Goal: Task Accomplishment & Management: Manage account settings

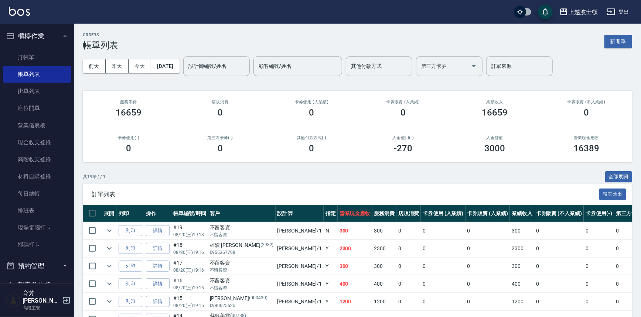
click at [44, 30] on button "櫃檯作業" at bounding box center [37, 36] width 68 height 19
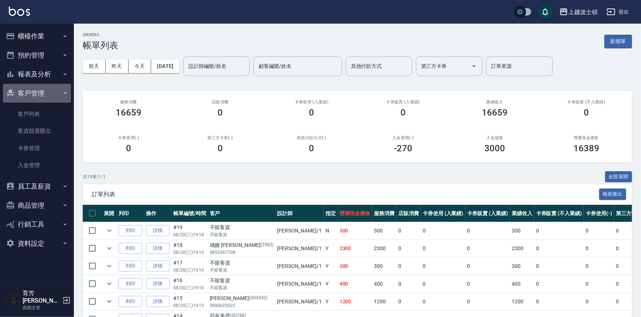
click at [26, 96] on button "客戶管理" at bounding box center [37, 93] width 68 height 19
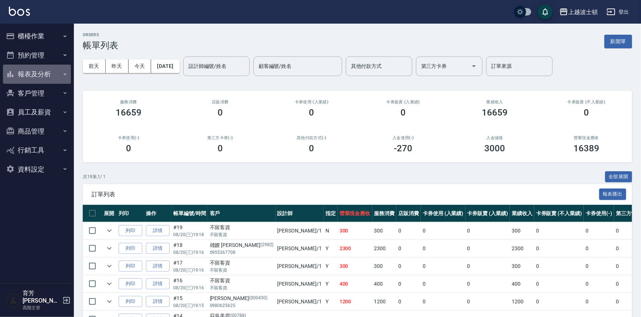
click at [35, 74] on button "報表及分析" at bounding box center [37, 74] width 68 height 19
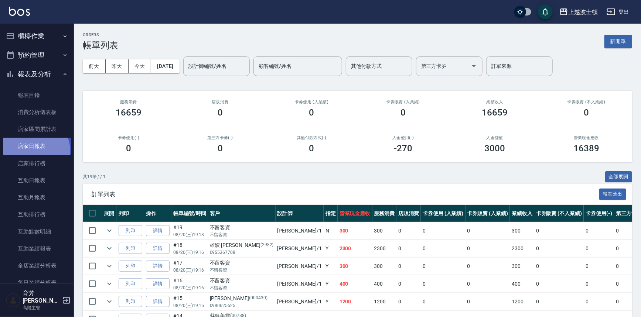
click at [34, 150] on link "店家日報表" at bounding box center [37, 146] width 68 height 17
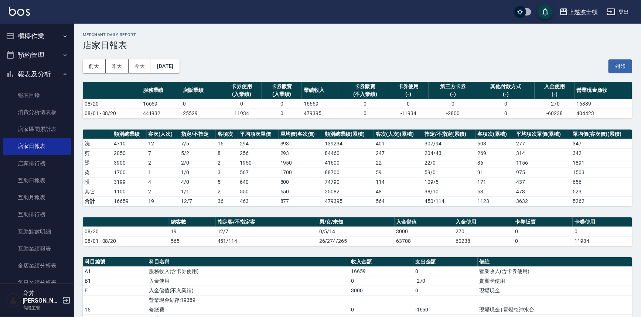
scroll to position [131, 0]
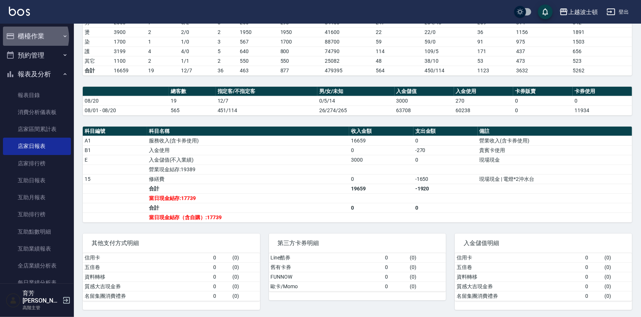
drag, startPoint x: 30, startPoint y: 37, endPoint x: 18, endPoint y: 103, distance: 67.0
click at [30, 39] on button "櫃檯作業" at bounding box center [37, 36] width 68 height 19
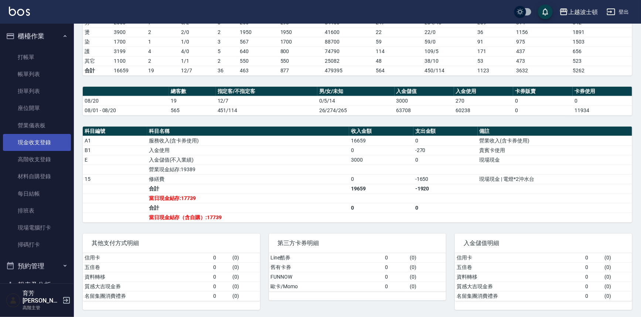
click at [31, 143] on link "現金收支登錄" at bounding box center [37, 142] width 68 height 17
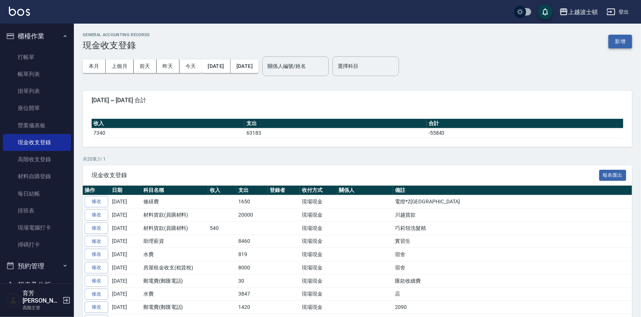
click at [614, 42] on button "新增" at bounding box center [620, 42] width 24 height 14
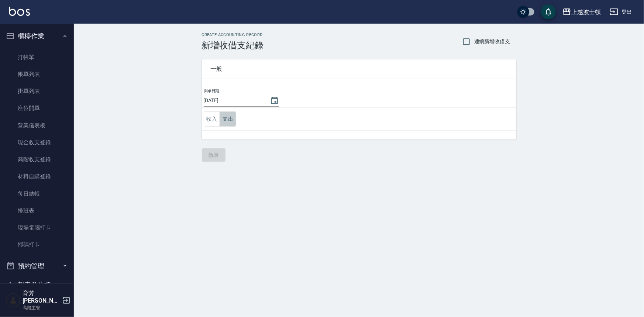
click at [227, 120] on button "支出" at bounding box center [228, 118] width 17 height 15
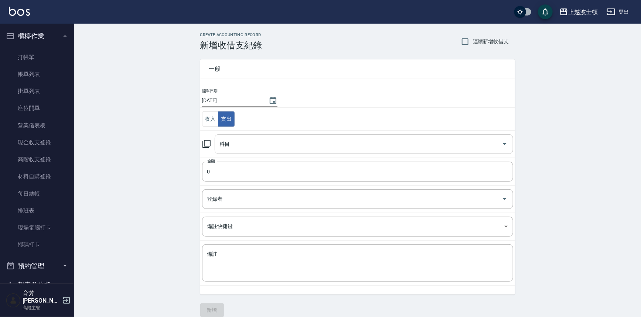
click at [229, 151] on div "科目" at bounding box center [363, 144] width 298 height 20
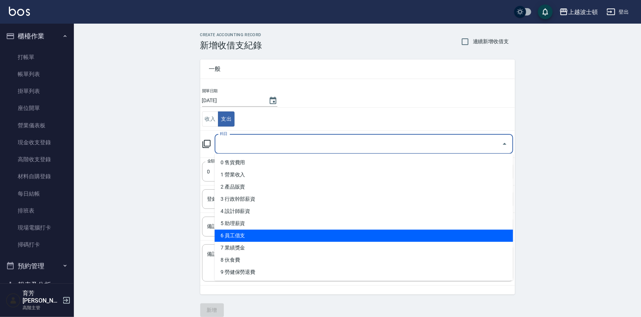
click at [238, 238] on li "6 員工借支" at bounding box center [363, 236] width 298 height 12
type input "6 員工借支"
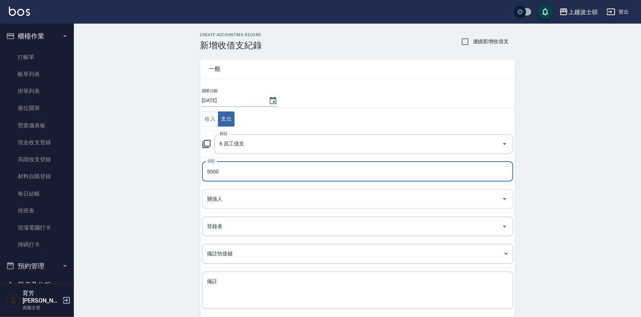
click at [227, 207] on div "關係人" at bounding box center [357, 199] width 311 height 20
type input "5000"
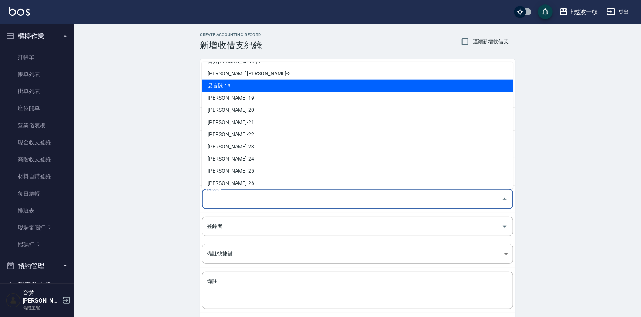
scroll to position [37, 0]
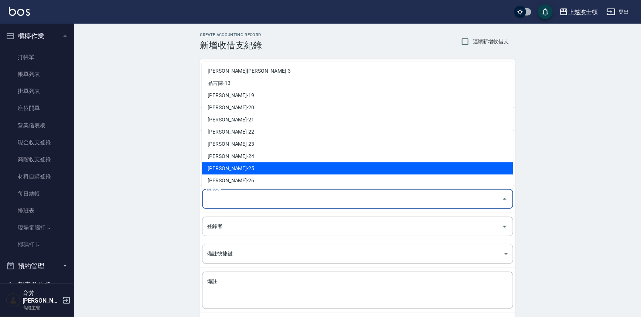
click at [223, 171] on li "[PERSON_NAME]-25" at bounding box center [357, 168] width 311 height 12
type input "[PERSON_NAME]-25"
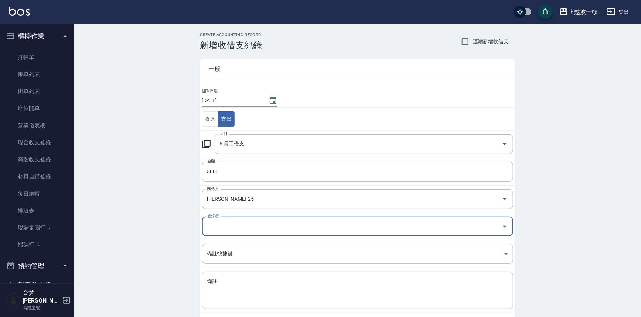
click at [222, 284] on textarea "備註" at bounding box center [357, 290] width 301 height 25
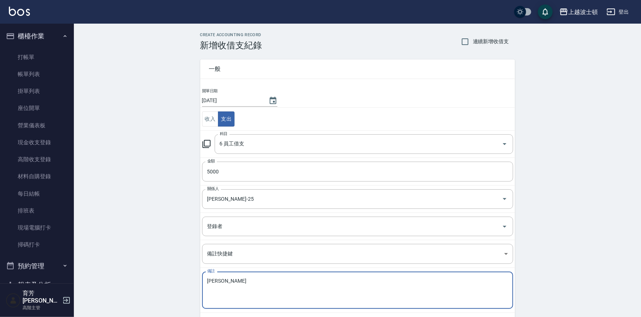
click at [237, 282] on textarea "[PERSON_NAME]" at bounding box center [357, 290] width 301 height 25
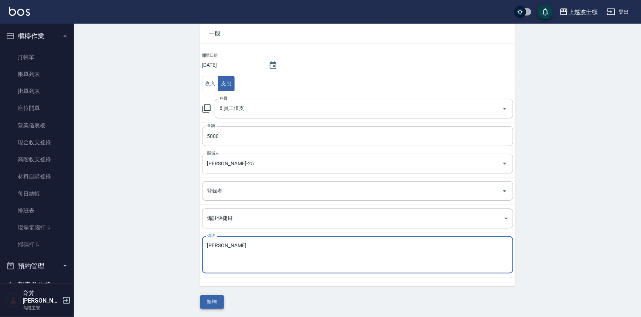
type textarea "[PERSON_NAME]"
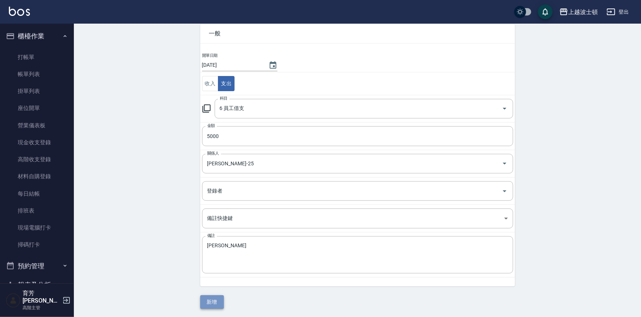
click at [218, 298] on button "新增" at bounding box center [212, 302] width 24 height 14
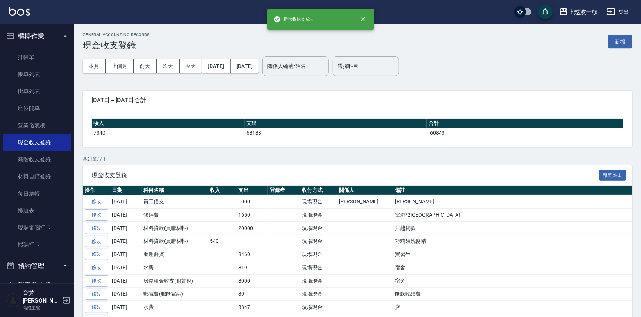
click at [26, 37] on button "櫃檯作業" at bounding box center [37, 36] width 68 height 19
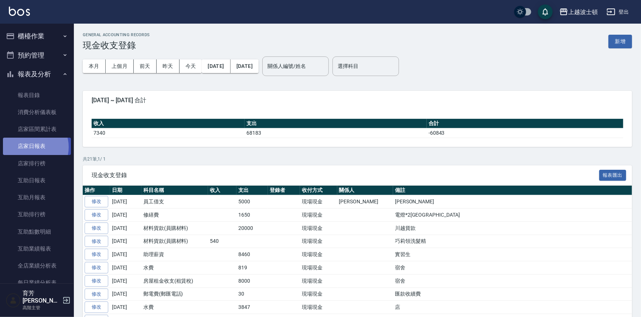
click at [31, 147] on link "店家日報表" at bounding box center [37, 146] width 68 height 17
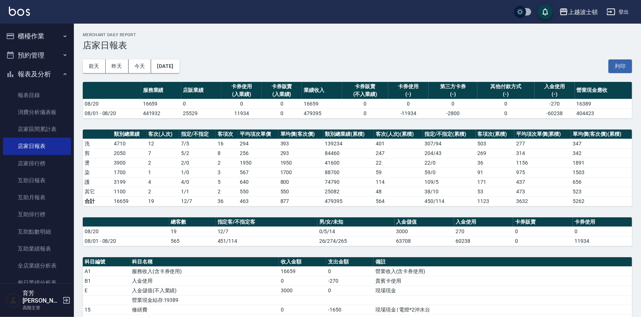
scroll to position [140, 0]
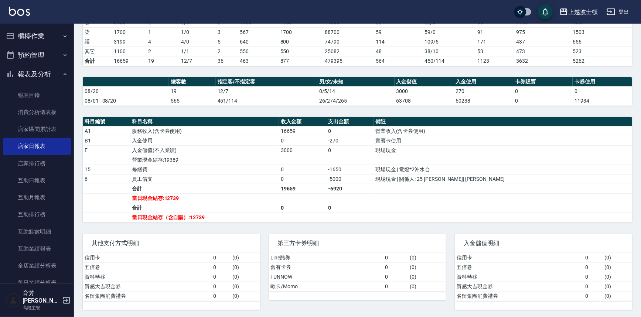
click at [34, 30] on button "櫃檯作業" at bounding box center [37, 36] width 68 height 19
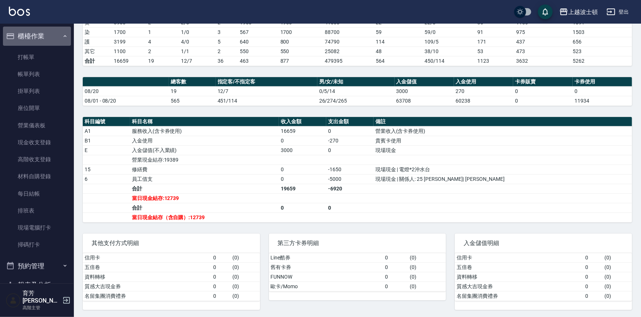
click at [37, 31] on button "櫃檯作業" at bounding box center [37, 36] width 68 height 19
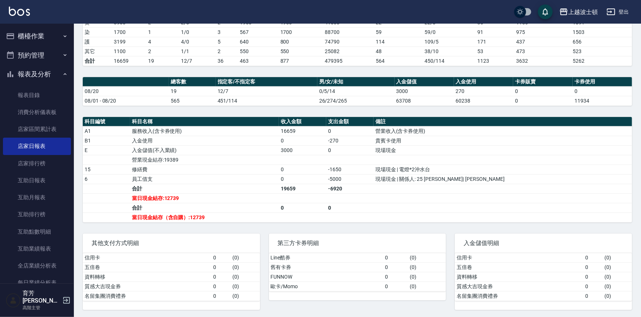
click at [41, 74] on button "報表及分析" at bounding box center [37, 74] width 68 height 19
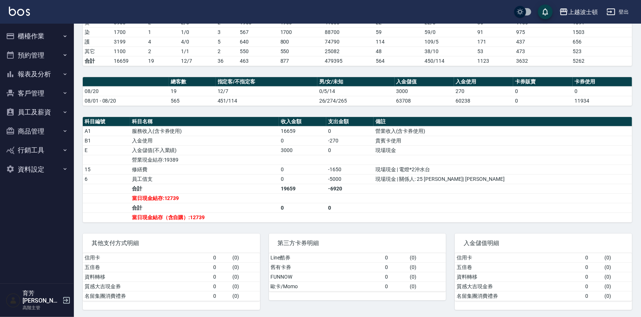
click at [33, 95] on button "客戶管理" at bounding box center [37, 93] width 68 height 19
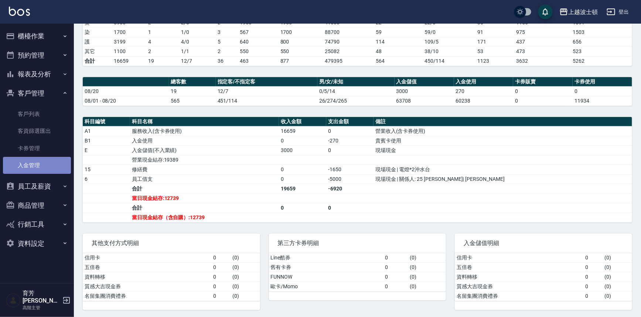
click at [29, 166] on link "入金管理" at bounding box center [37, 165] width 68 height 17
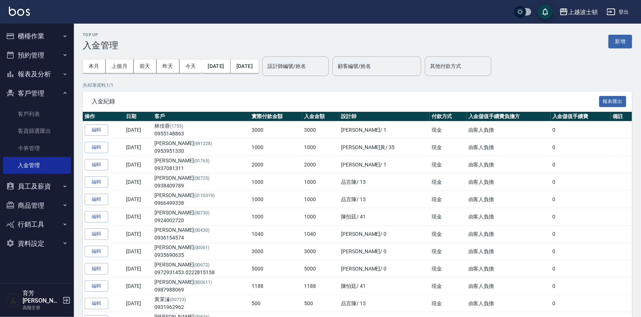
click at [24, 92] on button "客戶管理" at bounding box center [37, 93] width 68 height 19
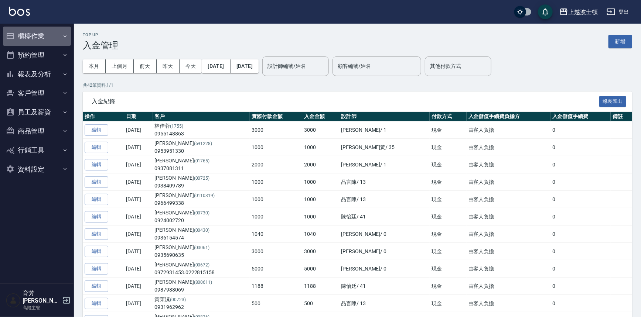
click at [32, 33] on button "櫃檯作業" at bounding box center [37, 36] width 68 height 19
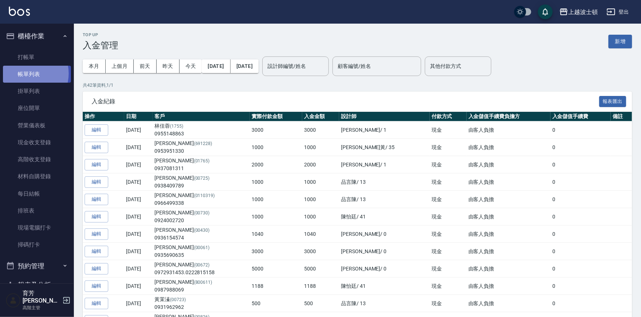
click at [27, 73] on link "帳單列表" at bounding box center [37, 74] width 68 height 17
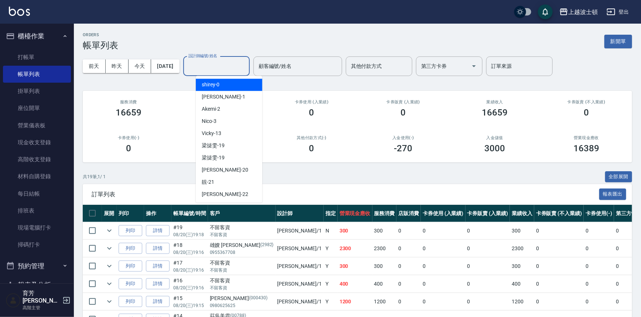
click at [213, 63] on input "設計師編號/姓名" at bounding box center [216, 66] width 60 height 13
click at [225, 98] on div "[PERSON_NAME] -1" at bounding box center [229, 97] width 66 height 12
type input "[PERSON_NAME]-1"
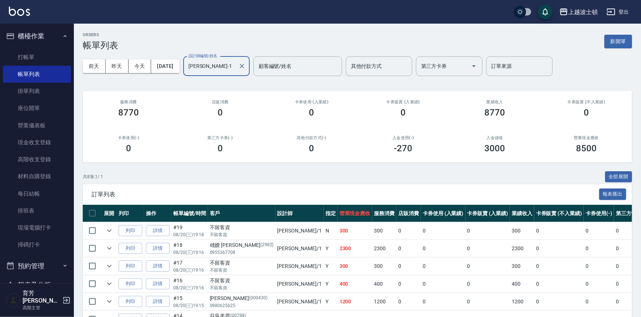
scroll to position [80, 0]
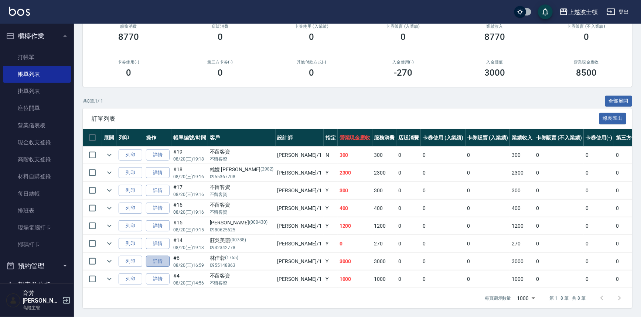
click at [156, 256] on link "詳情" at bounding box center [158, 261] width 24 height 11
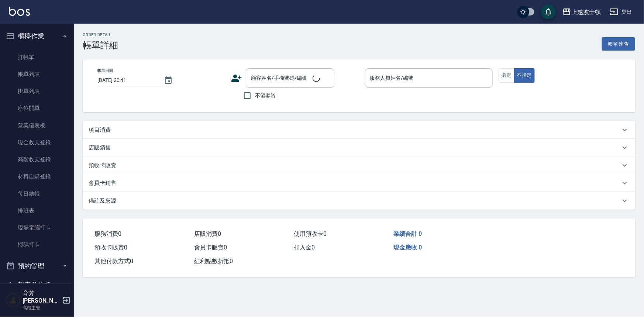
type input "[DATE] 16:59"
type input "[PERSON_NAME]-1"
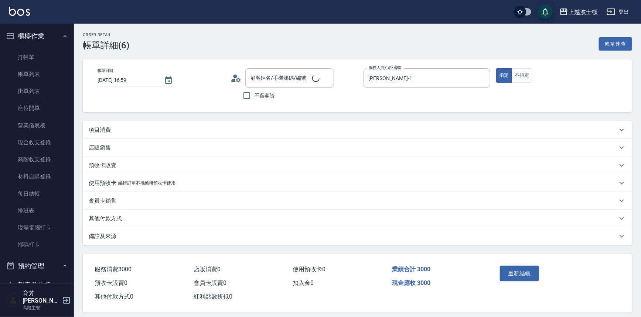
type input "[PERSON_NAME]/0955148863/1755"
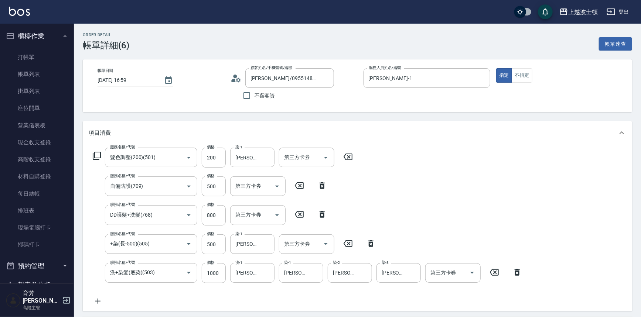
type input "髮色調整(200)(501)"
type input "自備防護(709)"
type input "DD護髮+洗髮(768)"
type input "+染(長-500)(505)"
type input "洗+染髮(底染)(503)"
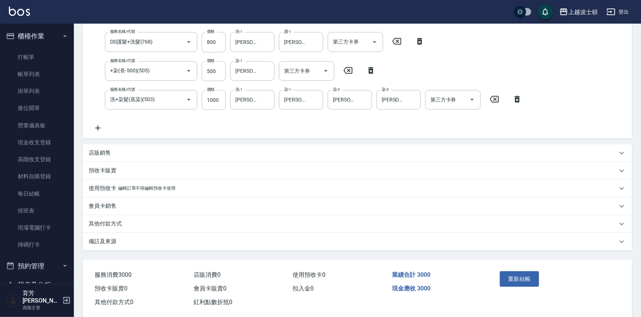
scroll to position [185, 0]
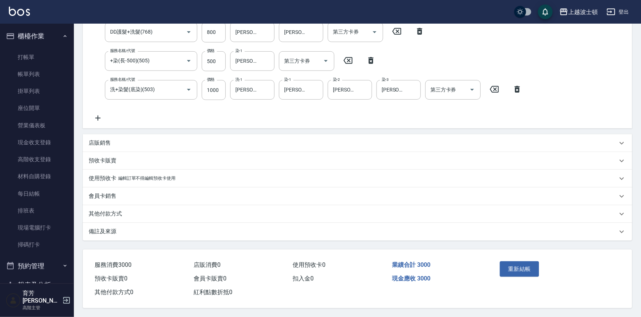
click at [102, 213] on p "其他付款方式" at bounding box center [105, 214] width 33 height 8
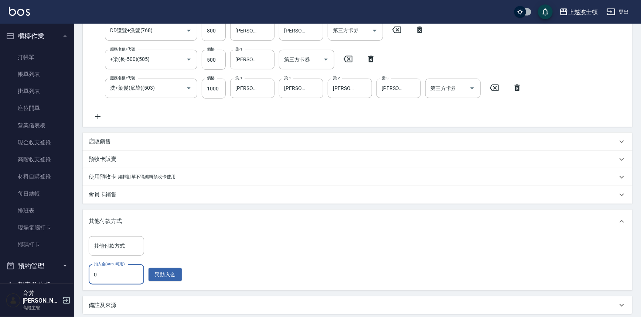
click at [100, 277] on input "0" at bounding box center [116, 275] width 55 height 20
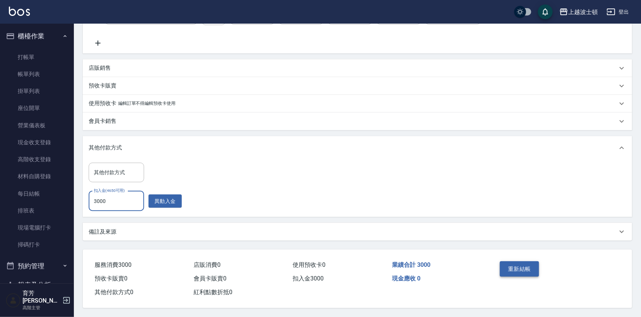
type input "3000"
click at [521, 269] on button "重新結帳" at bounding box center [518, 269] width 39 height 16
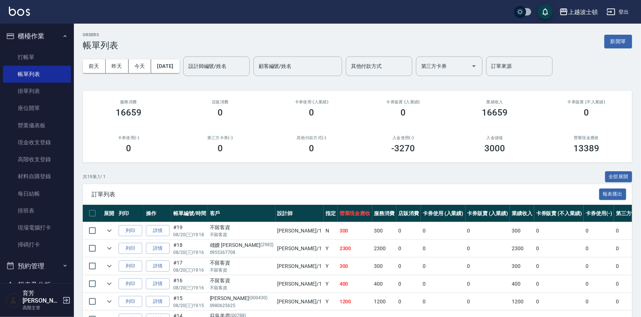
click at [35, 30] on button "櫃檯作業" at bounding box center [37, 36] width 68 height 19
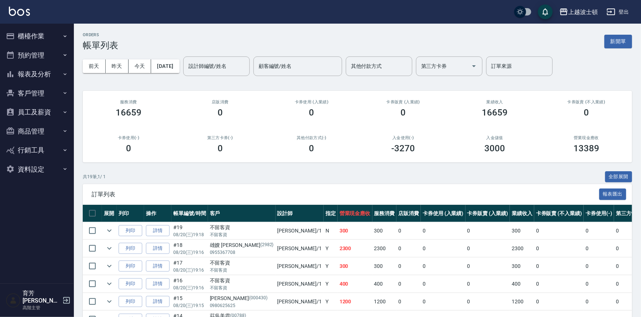
click at [31, 95] on button "客戶管理" at bounding box center [37, 93] width 68 height 19
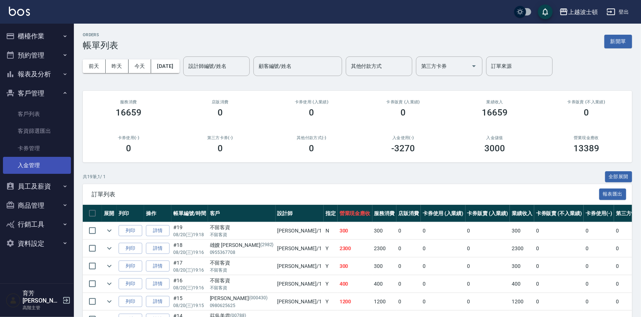
click at [31, 165] on link "入金管理" at bounding box center [37, 165] width 68 height 17
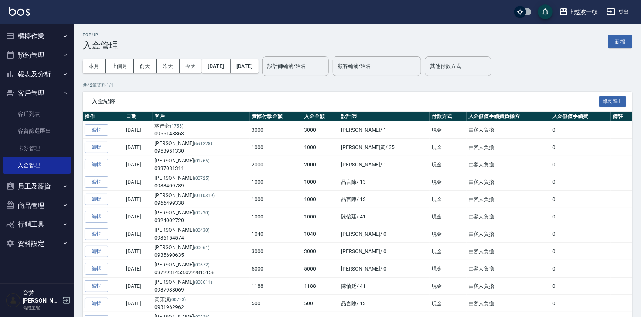
click at [32, 91] on button "客戶管理" at bounding box center [37, 93] width 68 height 19
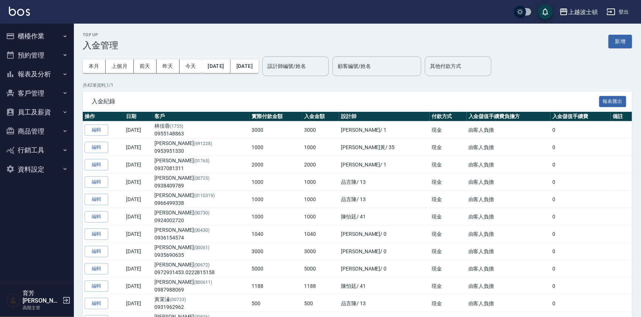
click at [26, 43] on button "櫃檯作業" at bounding box center [37, 36] width 68 height 19
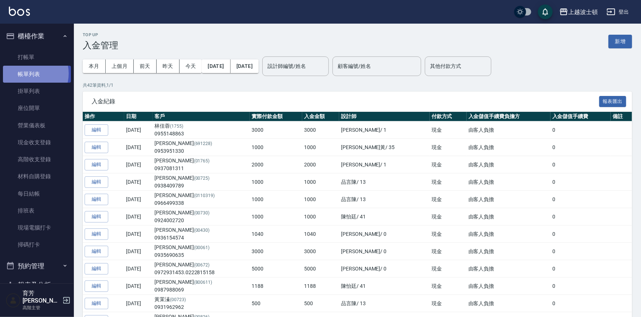
click at [28, 73] on link "帳單列表" at bounding box center [37, 74] width 68 height 17
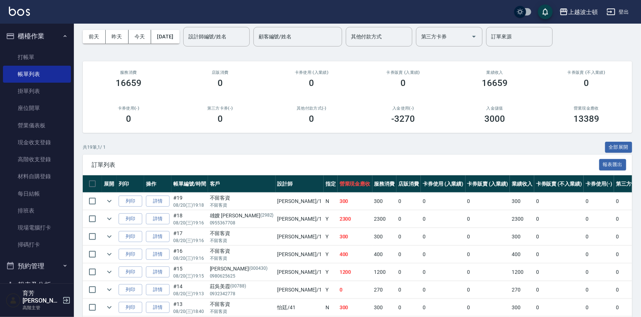
scroll to position [22, 0]
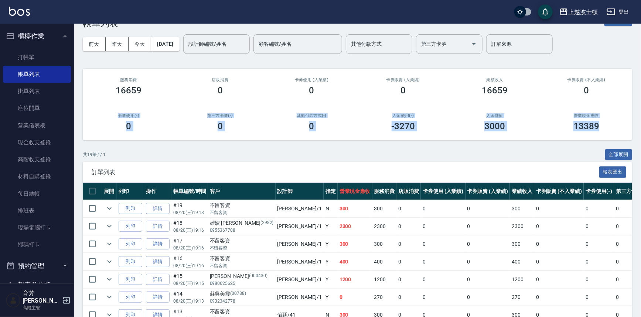
drag, startPoint x: 638, startPoint y: 102, endPoint x: 632, endPoint y: 137, distance: 35.1
click at [632, 137] on div "ORDERS 帳單列表 新開單 [DATE] [DATE] [DATE] [DATE] 設計師編號/姓名 設計師編號/姓名 顧客編號/姓名 顧客編號/姓名 其…" at bounding box center [357, 283] width 567 height 564
click at [551, 128] on div "13389" at bounding box center [586, 126] width 74 height 10
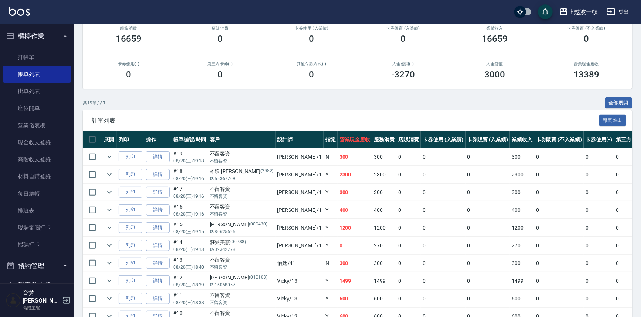
scroll to position [0, 0]
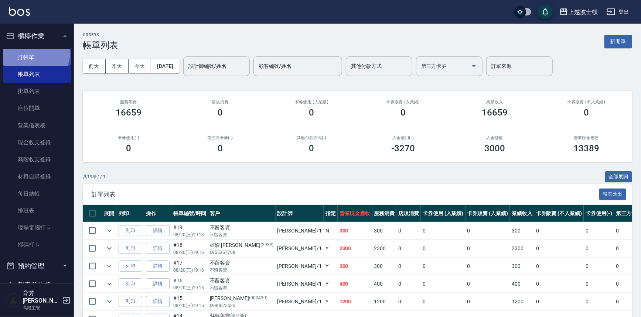
click at [26, 51] on link "打帳單" at bounding box center [37, 57] width 68 height 17
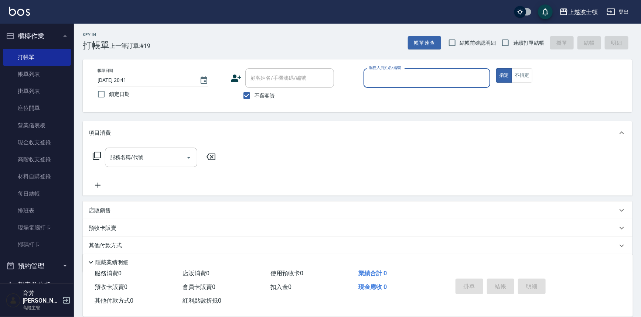
click at [40, 34] on button "櫃檯作業" at bounding box center [37, 36] width 68 height 19
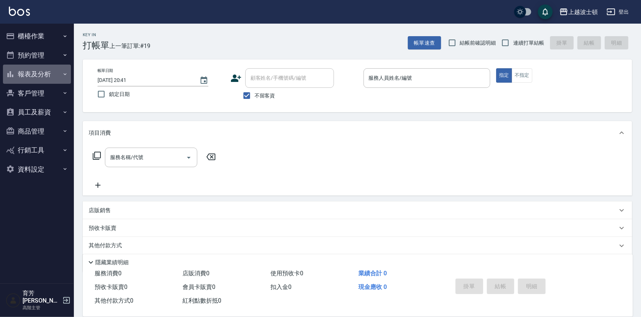
click at [44, 75] on button "報表及分析" at bounding box center [37, 74] width 68 height 19
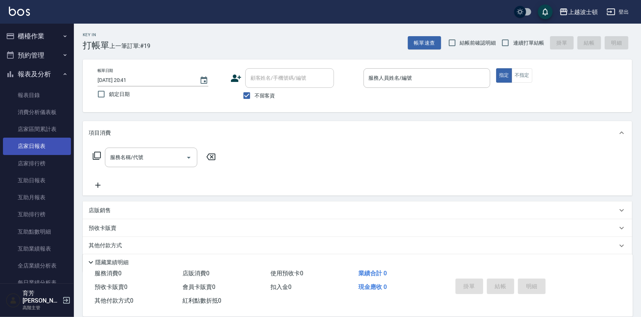
click at [35, 145] on link "店家日報表" at bounding box center [37, 146] width 68 height 17
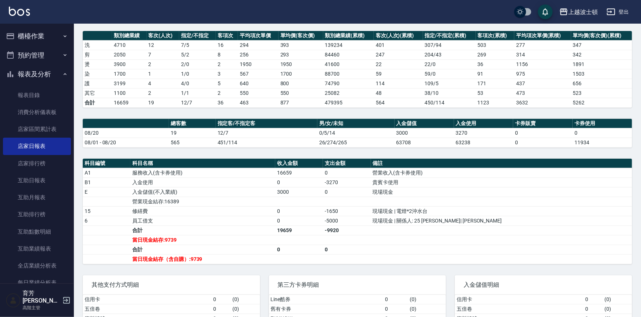
scroll to position [140, 0]
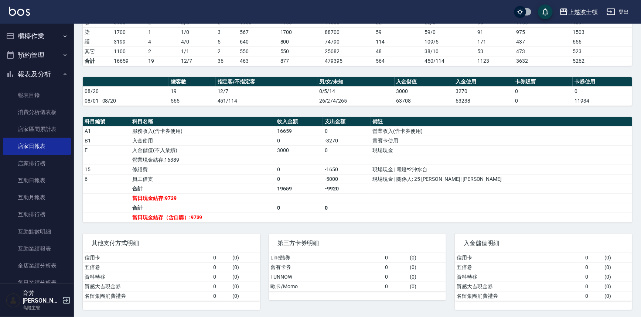
click at [32, 38] on button "櫃檯作業" at bounding box center [37, 36] width 68 height 19
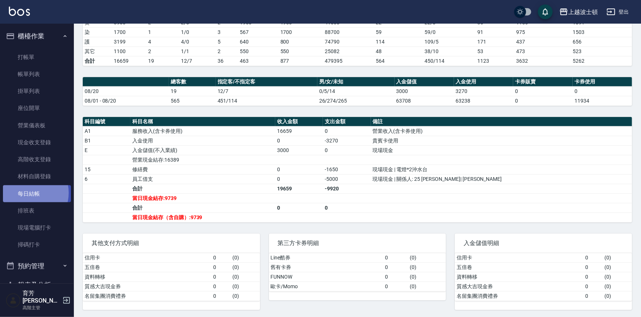
click at [28, 193] on link "每日結帳" at bounding box center [37, 193] width 68 height 17
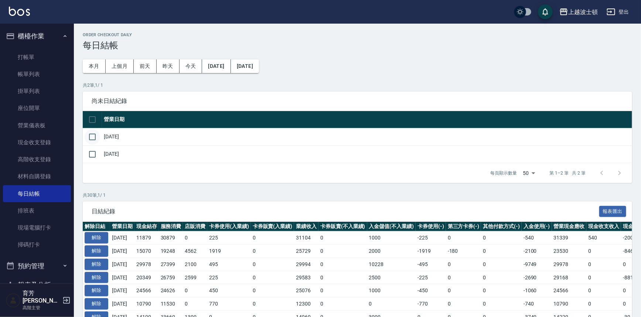
click at [92, 139] on input "checkbox" at bounding box center [93, 137] width 16 height 16
checkbox input "true"
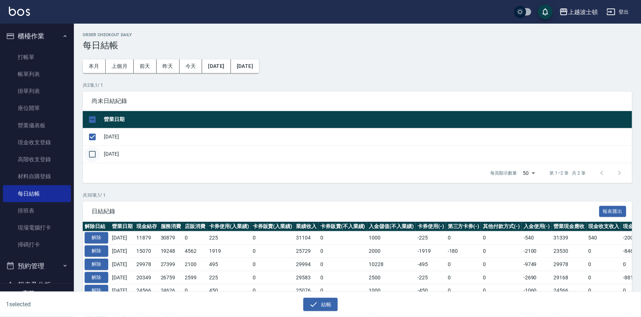
click at [92, 157] on input "checkbox" at bounding box center [93, 155] width 16 height 16
checkbox input "true"
click at [317, 306] on icon "button" at bounding box center [313, 304] width 9 height 9
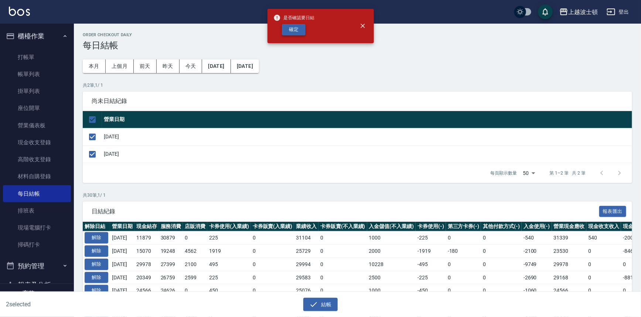
click at [299, 29] on button "確定" at bounding box center [294, 29] width 24 height 11
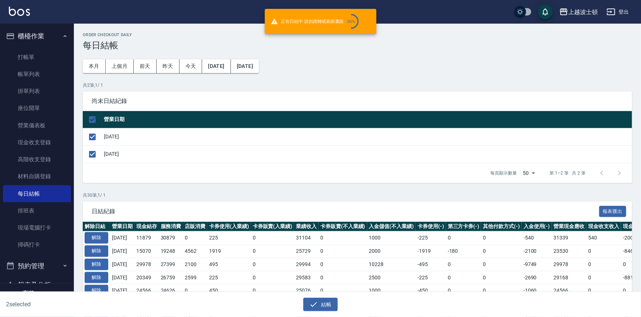
checkbox input "false"
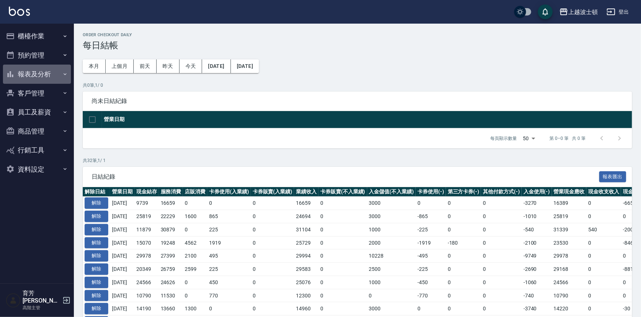
click at [40, 74] on button "報表及分析" at bounding box center [37, 74] width 68 height 19
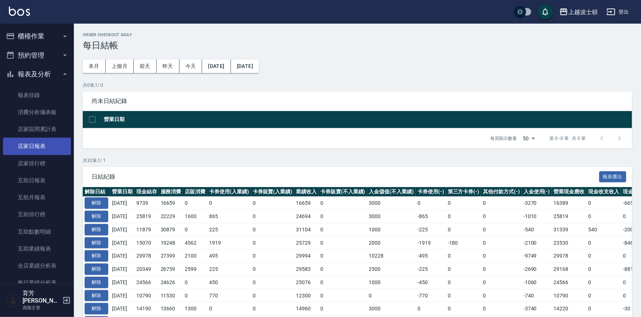
click at [34, 148] on link "店家日報表" at bounding box center [37, 146] width 68 height 17
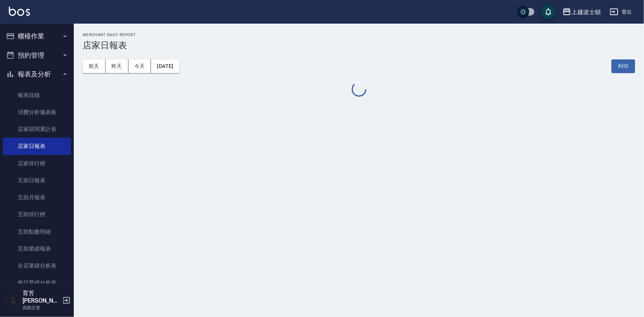
click at [50, 77] on button "報表及分析" at bounding box center [37, 74] width 68 height 19
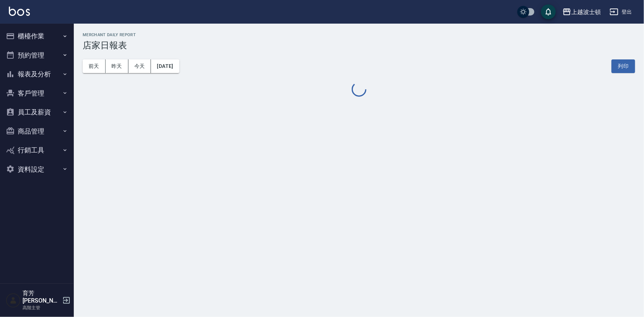
click at [48, 74] on button "報表及分析" at bounding box center [37, 74] width 68 height 19
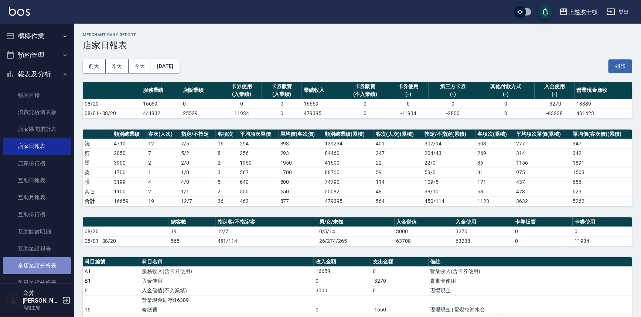
click at [38, 263] on link "全店業績分析表" at bounding box center [37, 265] width 68 height 17
